Goal: Information Seeking & Learning: Learn about a topic

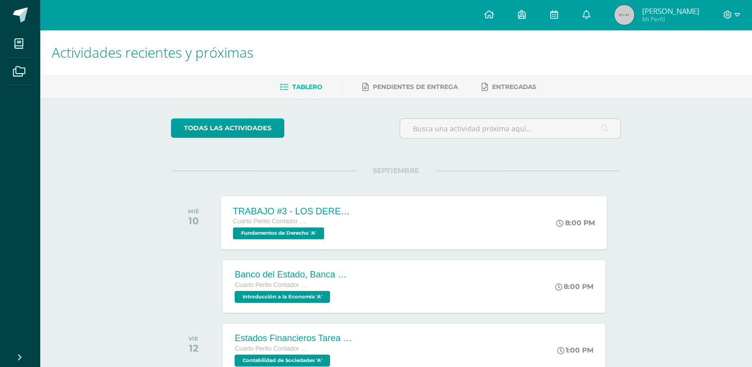
click at [322, 216] on div "Cuarto Perito Contador con Orientación en Computación" at bounding box center [293, 221] width 120 height 11
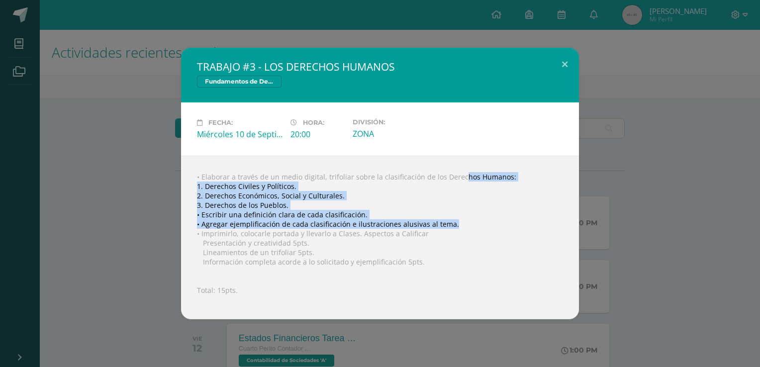
drag, startPoint x: 439, startPoint y: 176, endPoint x: 453, endPoint y: 222, distance: 47.8
click at [453, 222] on div "• Elaborar a través de un medio digital, trifoliar sobre la clasificación de lo…" at bounding box center [380, 238] width 398 height 164
copy div "Derechos Humanos: 1. Derechos Civiles y Políticos. 2. Derechos Económicos, Soci…"
click at [304, 184] on div "• Elaborar a través de un medio digital, trifoliar sobre la clasificación de lo…" at bounding box center [380, 238] width 398 height 164
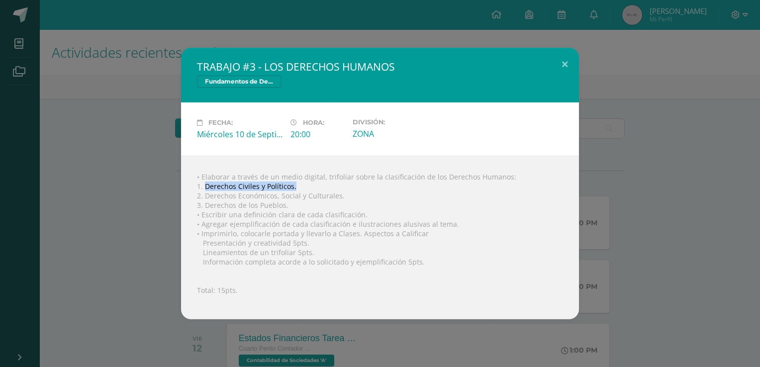
drag, startPoint x: 294, startPoint y: 185, endPoint x: 204, endPoint y: 185, distance: 90.5
click at [204, 185] on div "• Elaborar a través de un medio digital, trifoliar sobre la clasificación de lo…" at bounding box center [380, 238] width 398 height 164
copy div "Derechos Civiles y Políticos."
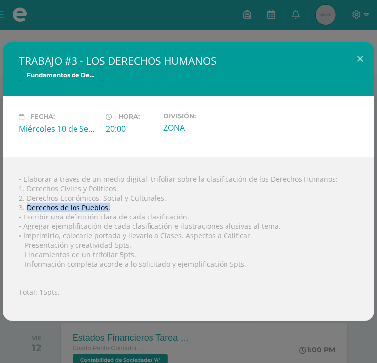
drag, startPoint x: 27, startPoint y: 206, endPoint x: 115, endPoint y: 209, distance: 88.0
click at [115, 209] on div "• Elaborar a través de un medio digital, trifoliar sobre la clasificación de lo…" at bounding box center [188, 240] width 371 height 164
copy div "Derechos de los Pueblos."
